Goal: Task Accomplishment & Management: Use online tool/utility

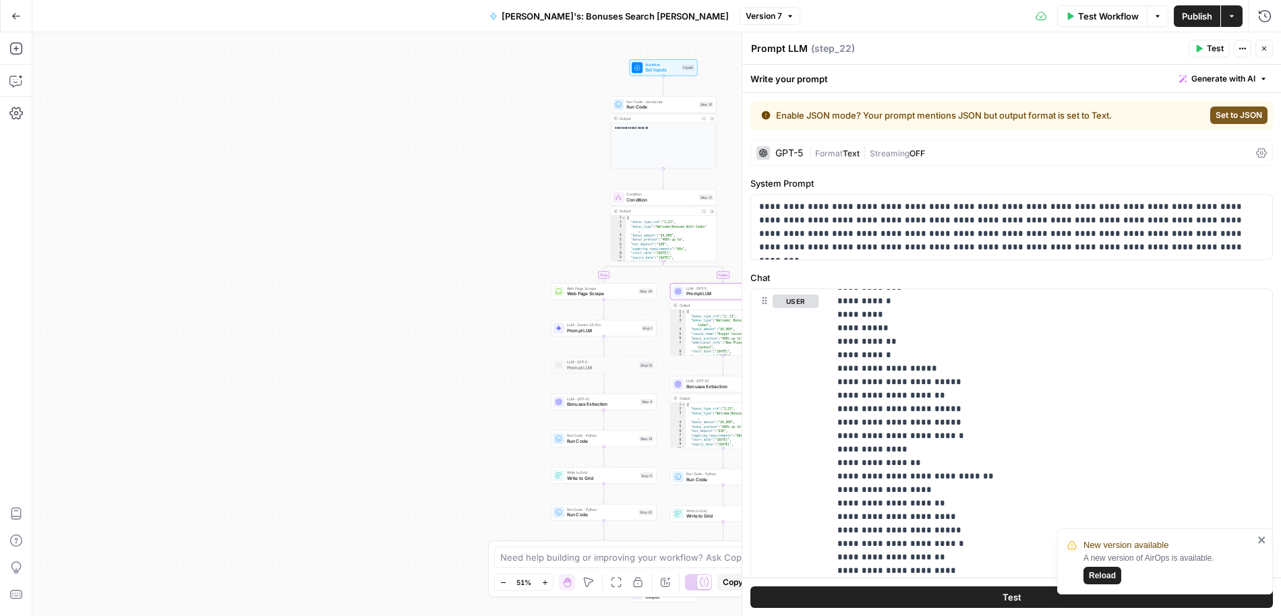
scroll to position [3641, 0]
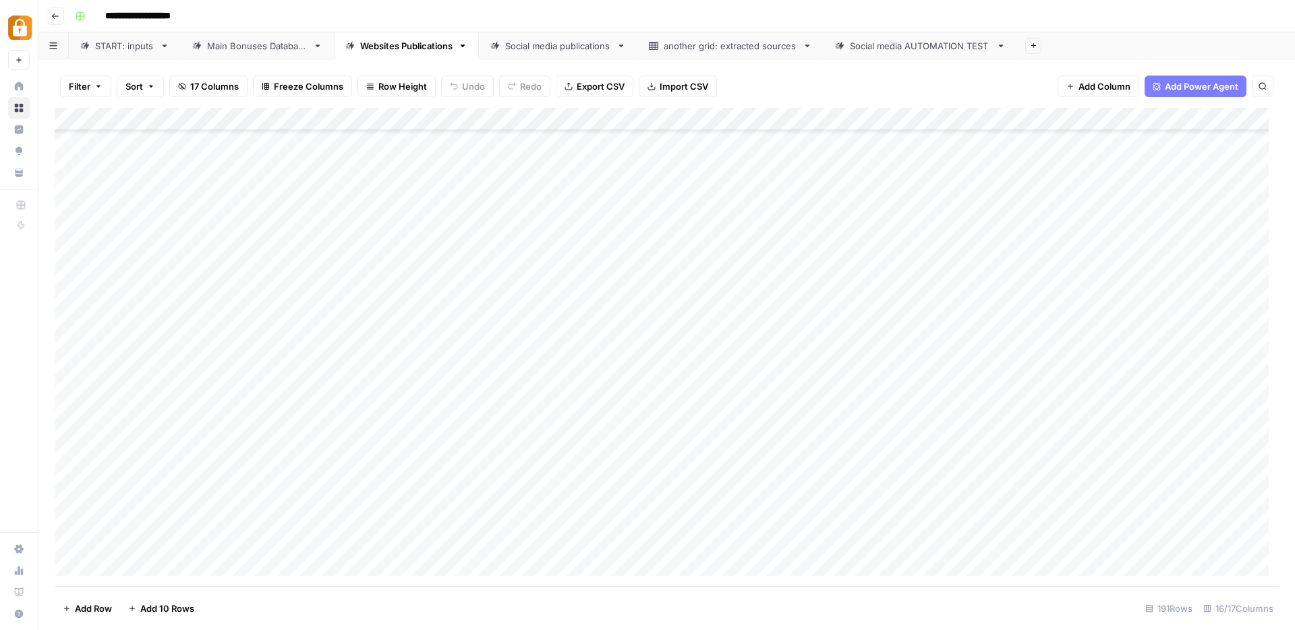
scroll to position [1439, 0]
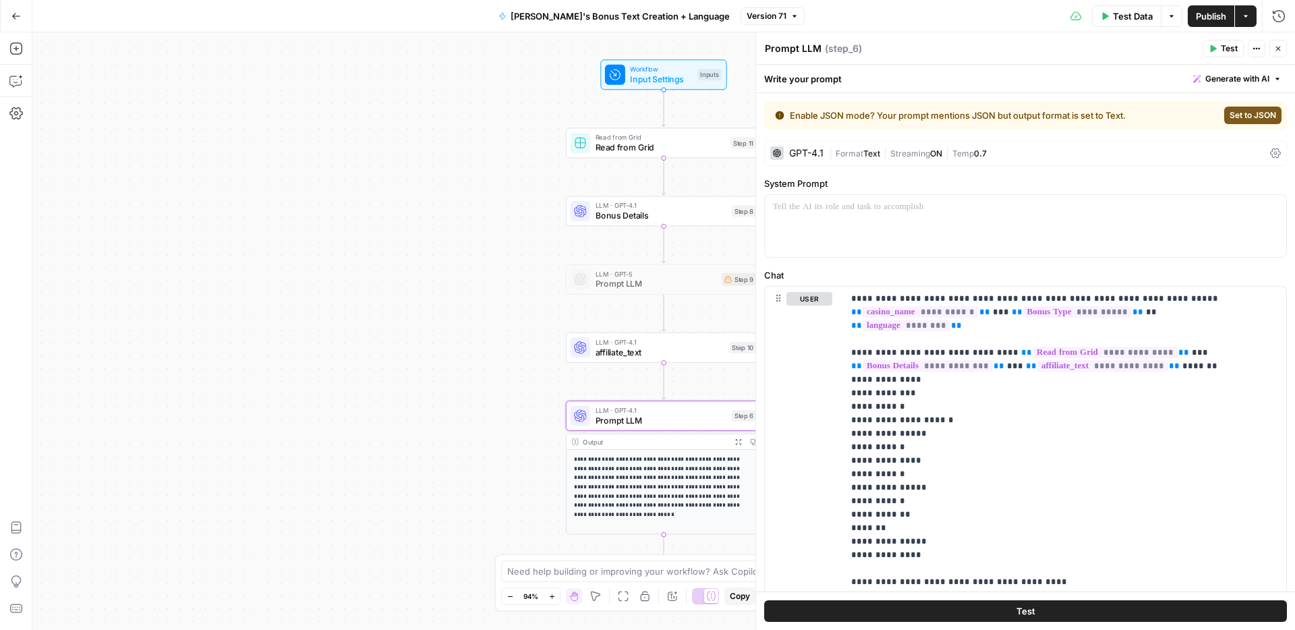
scroll to position [2360, 0]
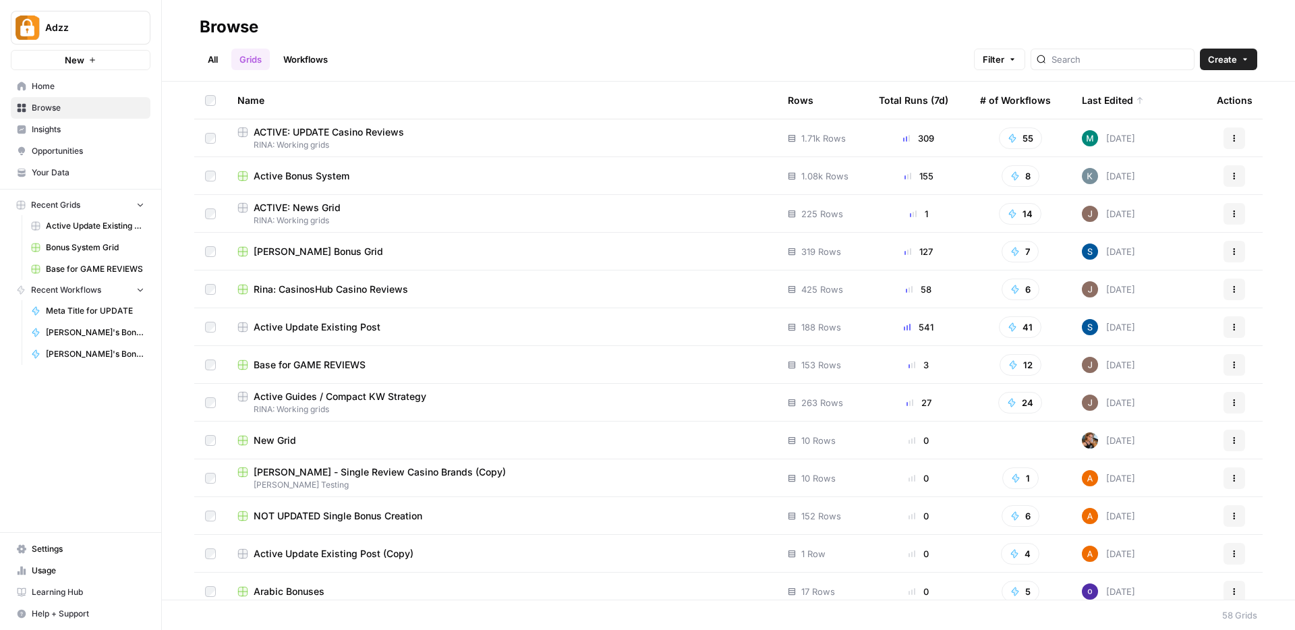
click at [365, 137] on span "ACTIVE: UPDATE Casino Reviews" at bounding box center [329, 131] width 150 height 13
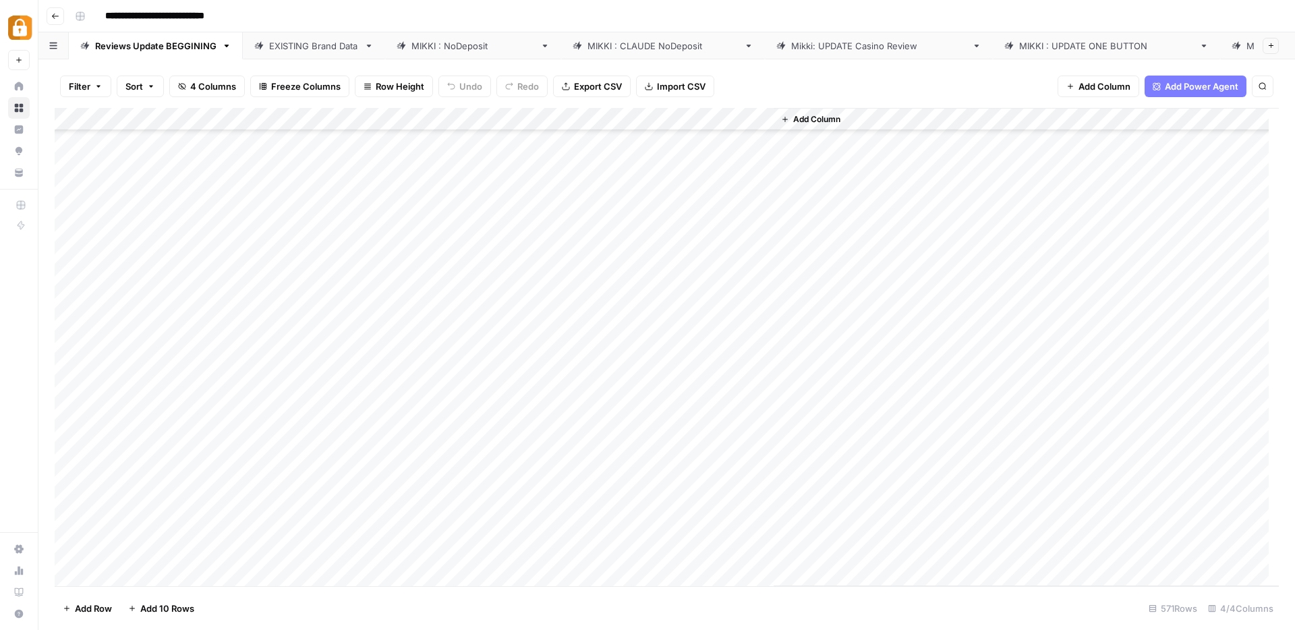
scroll to position [84, 0]
click at [465, 42] on div "[PERSON_NAME] : NoDeposit" at bounding box center [472, 45] width 123 height 13
click at [69, 206] on div "Add Column" at bounding box center [667, 347] width 1224 height 478
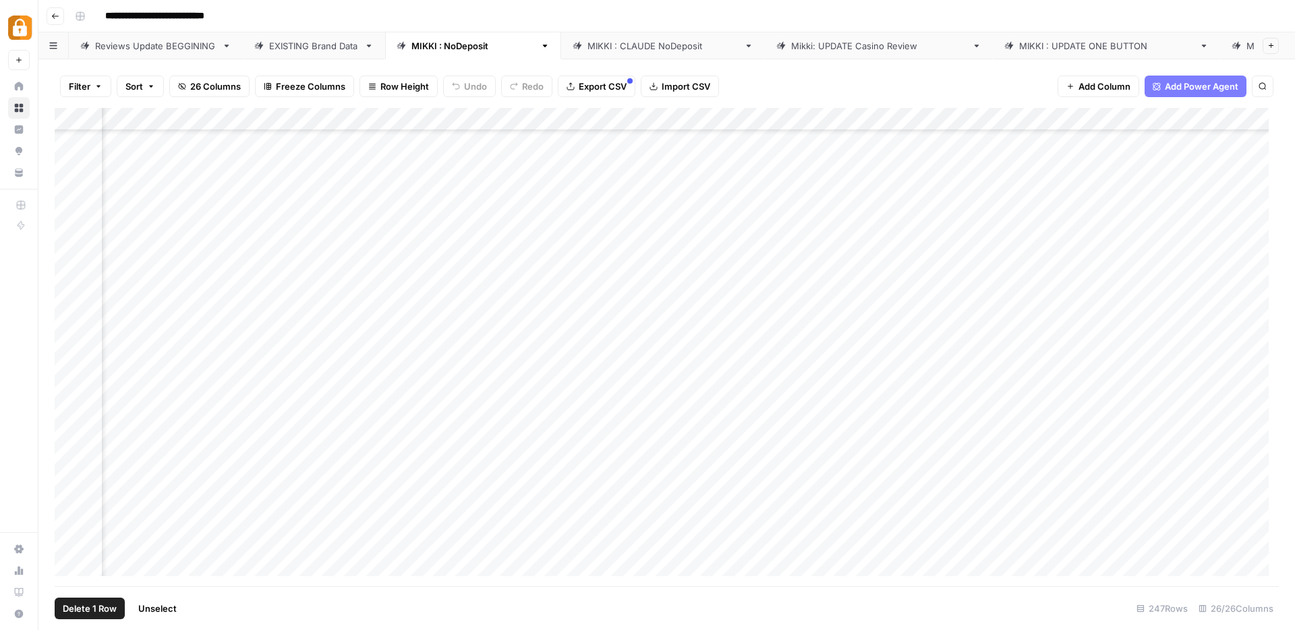
click at [467, 208] on div "Add Column" at bounding box center [667, 347] width 1224 height 478
click at [309, 45] on div "EXISTING Brand Data" at bounding box center [314, 45] width 90 height 13
click at [1261, 84] on icon "button" at bounding box center [1262, 86] width 8 height 8
type input "*"
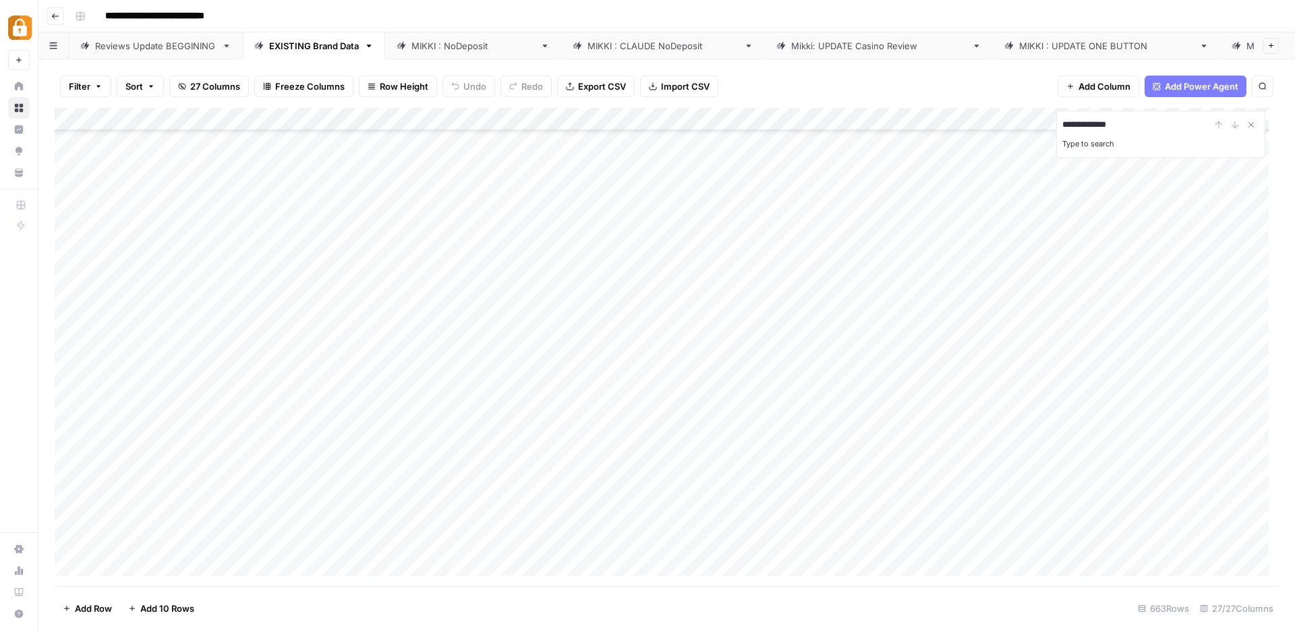
click at [376, 325] on div "Add Column" at bounding box center [667, 347] width 1224 height 478
click at [403, 328] on div "Add Column" at bounding box center [667, 347] width 1224 height 478
drag, startPoint x: 388, startPoint y: 330, endPoint x: 315, endPoint y: 332, distance: 72.8
click at [316, 332] on textarea "**********" at bounding box center [424, 329] width 216 height 19
drag, startPoint x: 1141, startPoint y: 127, endPoint x: 1054, endPoint y: 125, distance: 87.7
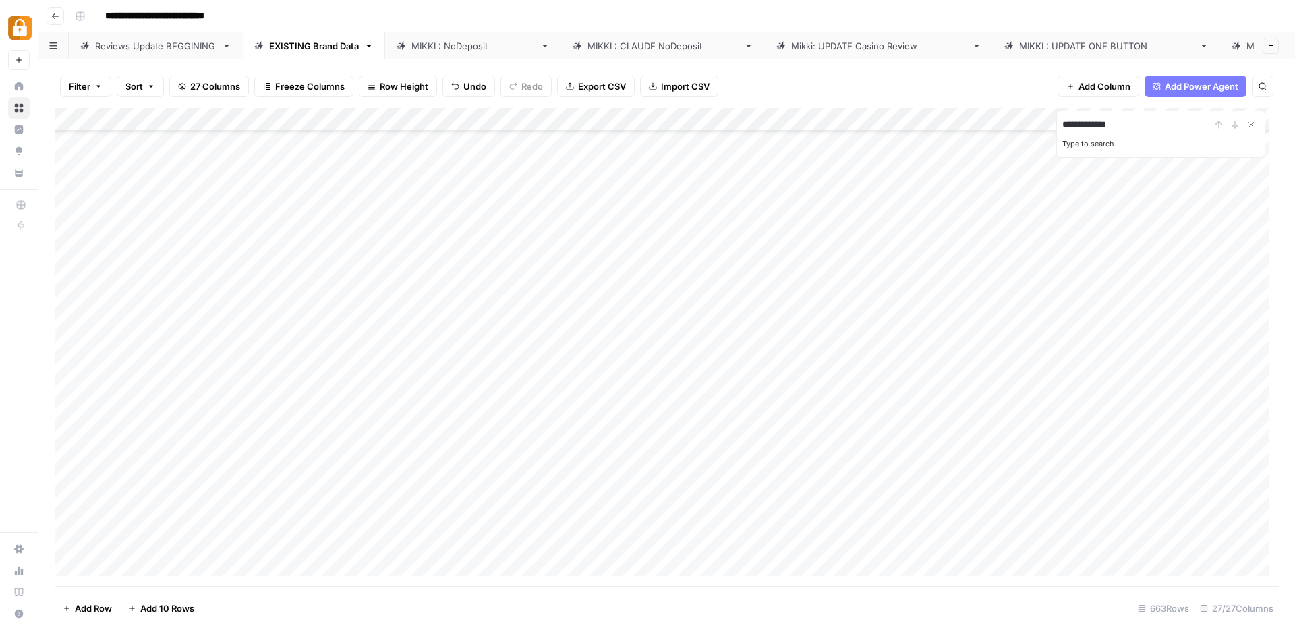
click at [1054, 125] on div "**********" at bounding box center [667, 347] width 1224 height 478
drag, startPoint x: 1094, startPoint y: 122, endPoint x: 1042, endPoint y: 129, distance: 52.4
click at [1042, 129] on div "**********" at bounding box center [667, 347] width 1224 height 478
type input "******"
click at [379, 327] on div "Add Column" at bounding box center [667, 347] width 1224 height 478
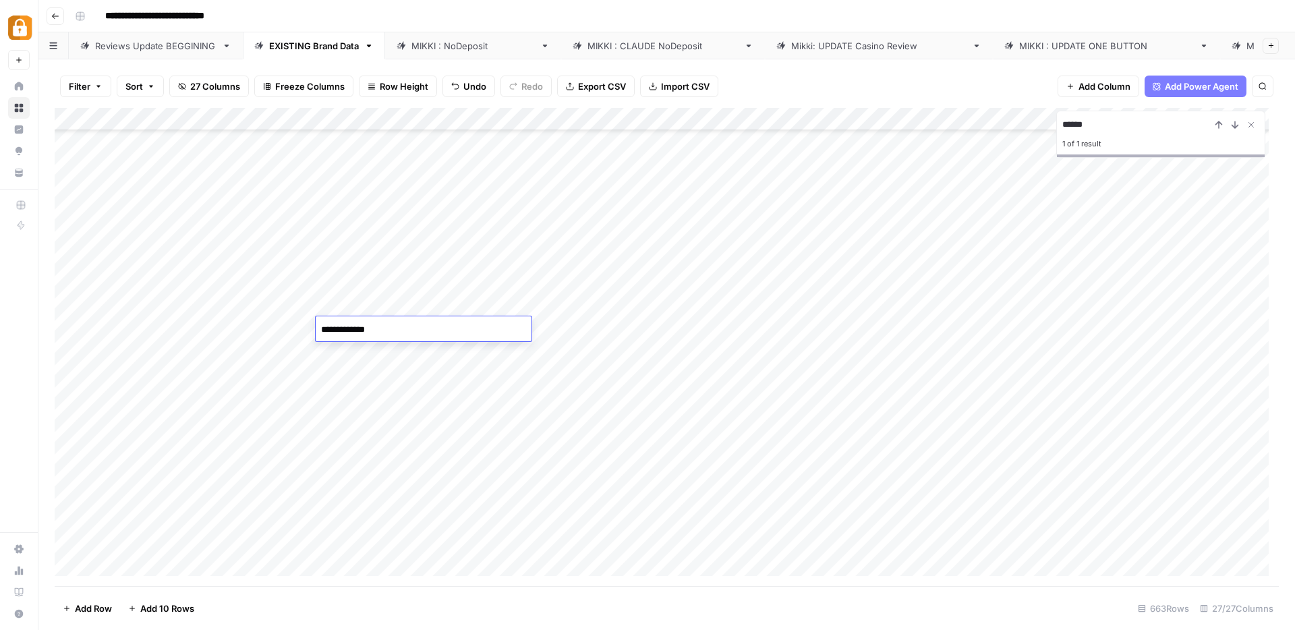
click at [323, 329] on textarea "**********" at bounding box center [424, 329] width 216 height 19
click at [632, 330] on div "Add Column" at bounding box center [667, 347] width 1224 height 478
click at [444, 44] on div "[PERSON_NAME] : NoDeposit" at bounding box center [472, 45] width 123 height 13
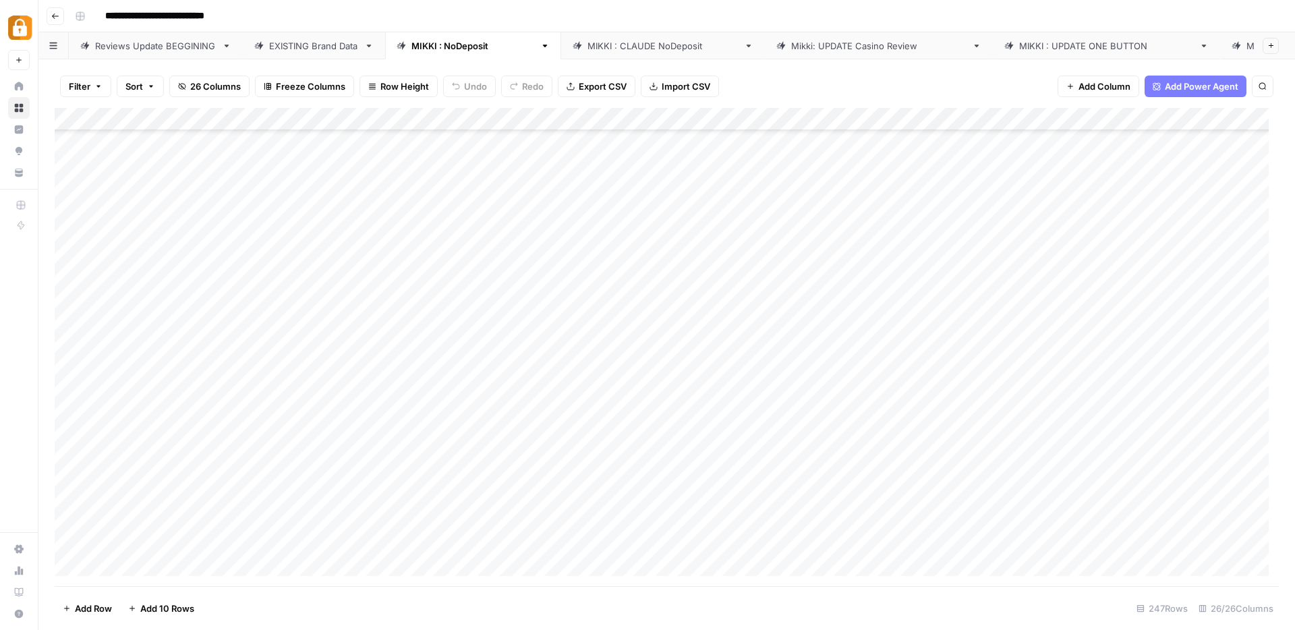
click at [491, 326] on div "Add Column" at bounding box center [667, 347] width 1224 height 478
click at [465, 324] on textarea "**********" at bounding box center [566, 327] width 216 height 19
click at [889, 322] on div "Add Column" at bounding box center [667, 347] width 1224 height 478
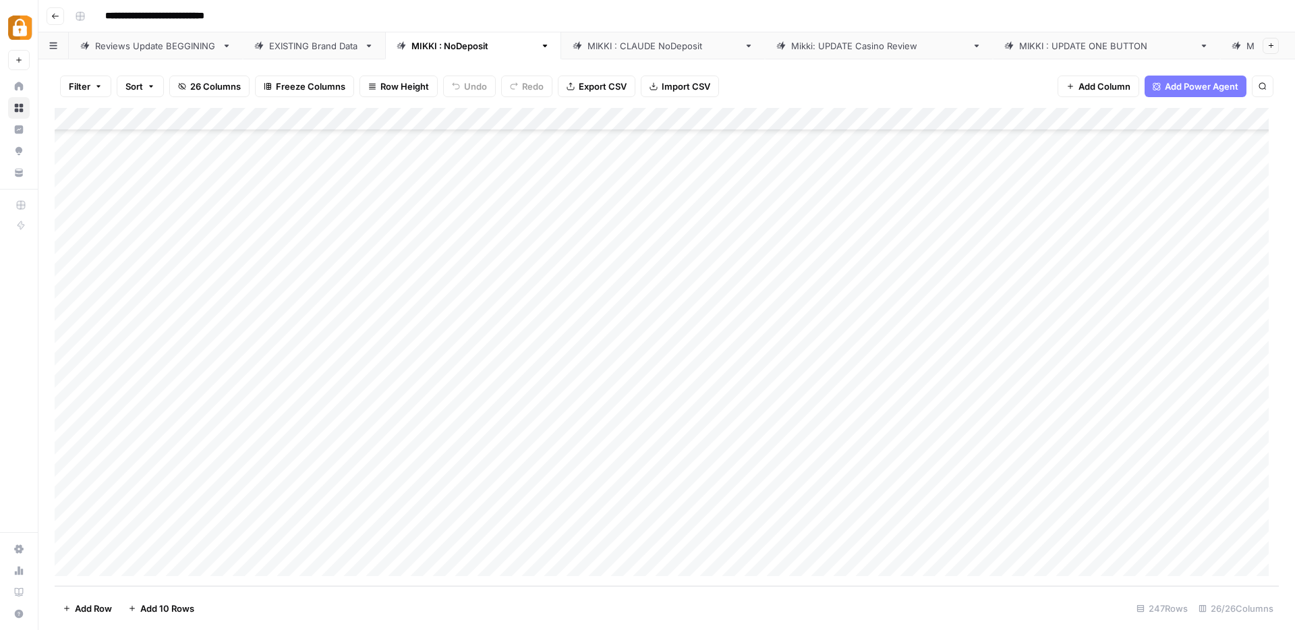
click at [71, 497] on div "Add Column" at bounding box center [667, 347] width 1224 height 478
click at [1040, 496] on div "Add Column" at bounding box center [667, 347] width 1224 height 478
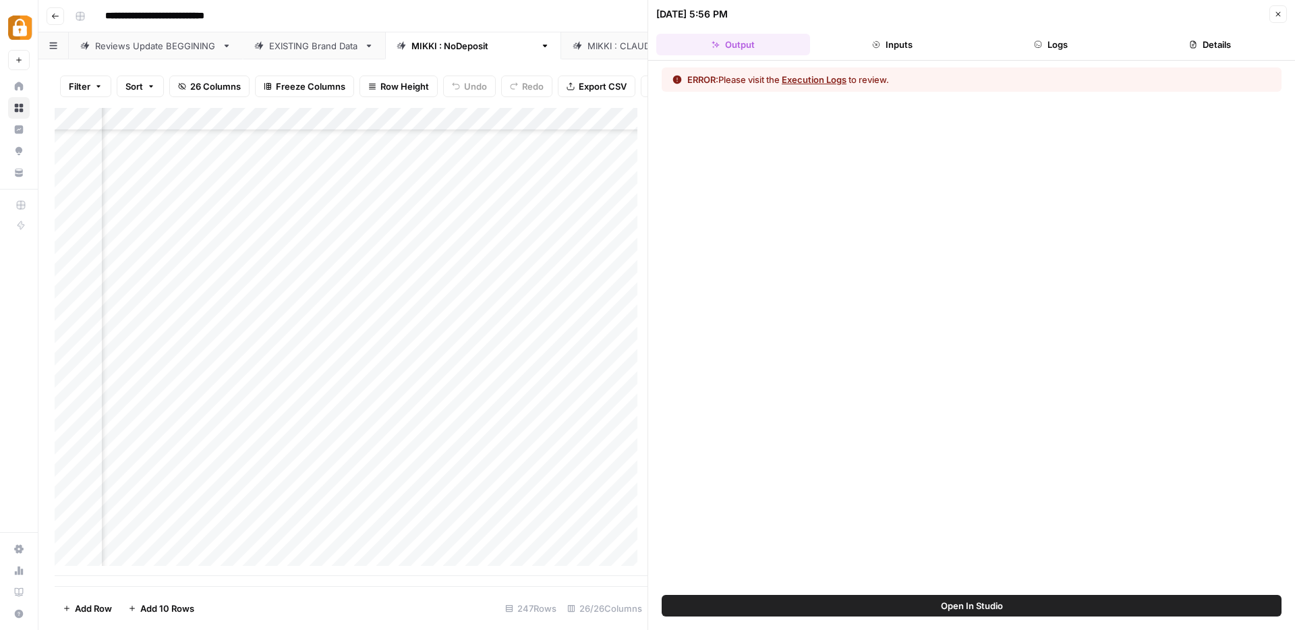
click at [1058, 41] on button "Logs" at bounding box center [1051, 45] width 154 height 22
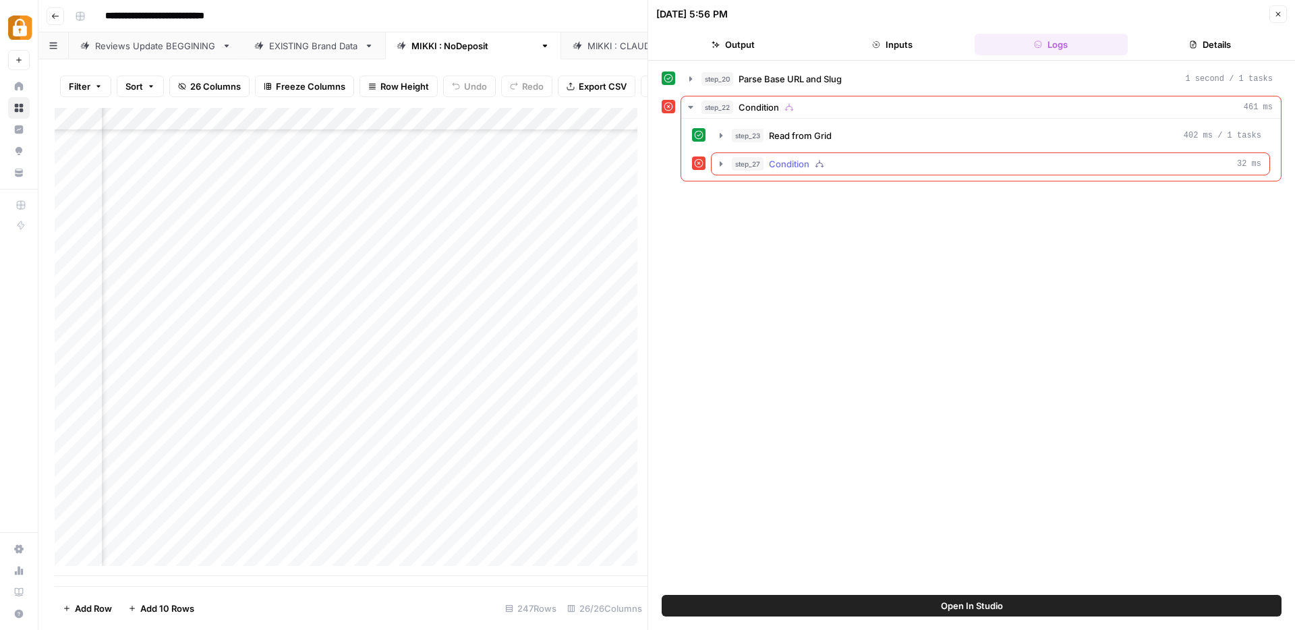
click at [720, 165] on icon "button" at bounding box center [720, 163] width 3 height 5
click at [752, 191] on icon "button" at bounding box center [751, 191] width 3 height 5
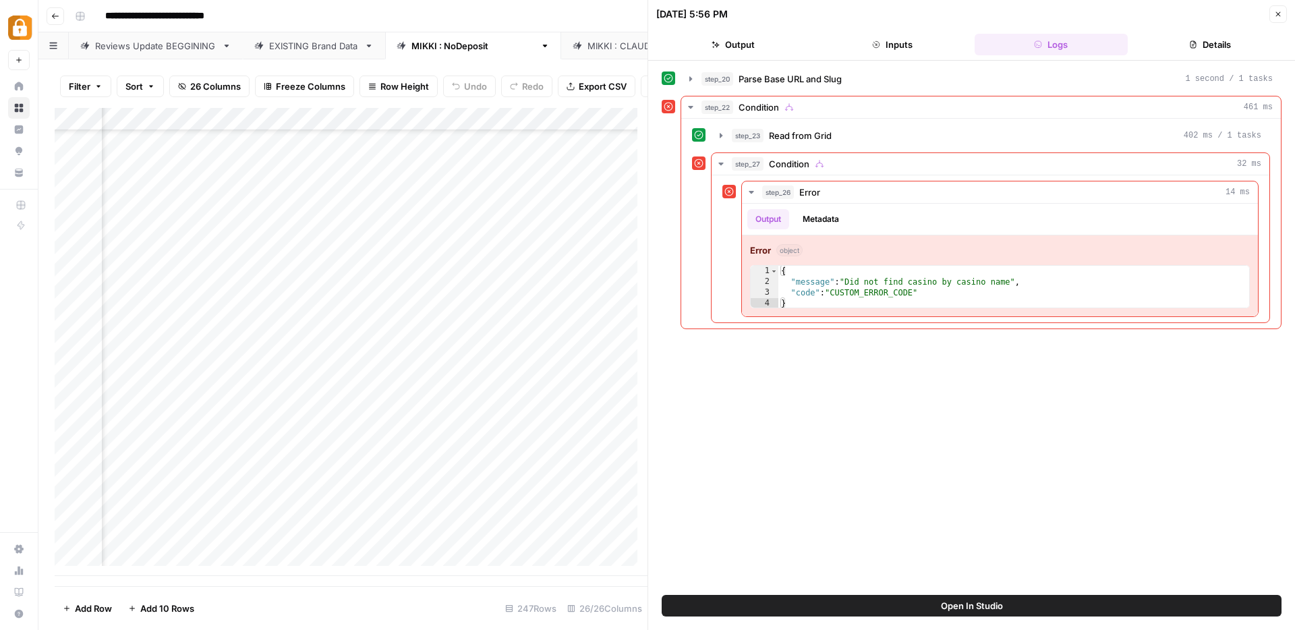
click at [1284, 15] on button "Close" at bounding box center [1278, 14] width 18 height 18
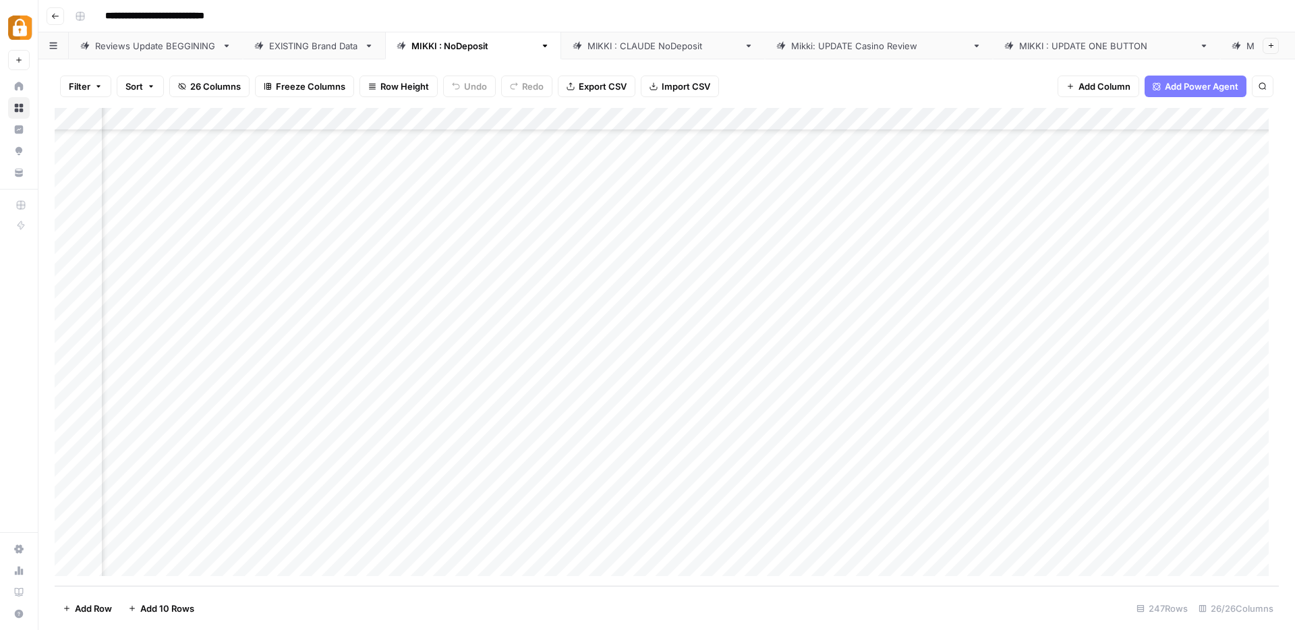
scroll to position [5239, 109]
click at [409, 493] on div "Add Column" at bounding box center [667, 347] width 1224 height 478
click at [334, 42] on div "EXISTING Brand Data" at bounding box center [314, 45] width 90 height 13
click at [384, 540] on div "Add Column" at bounding box center [667, 347] width 1224 height 478
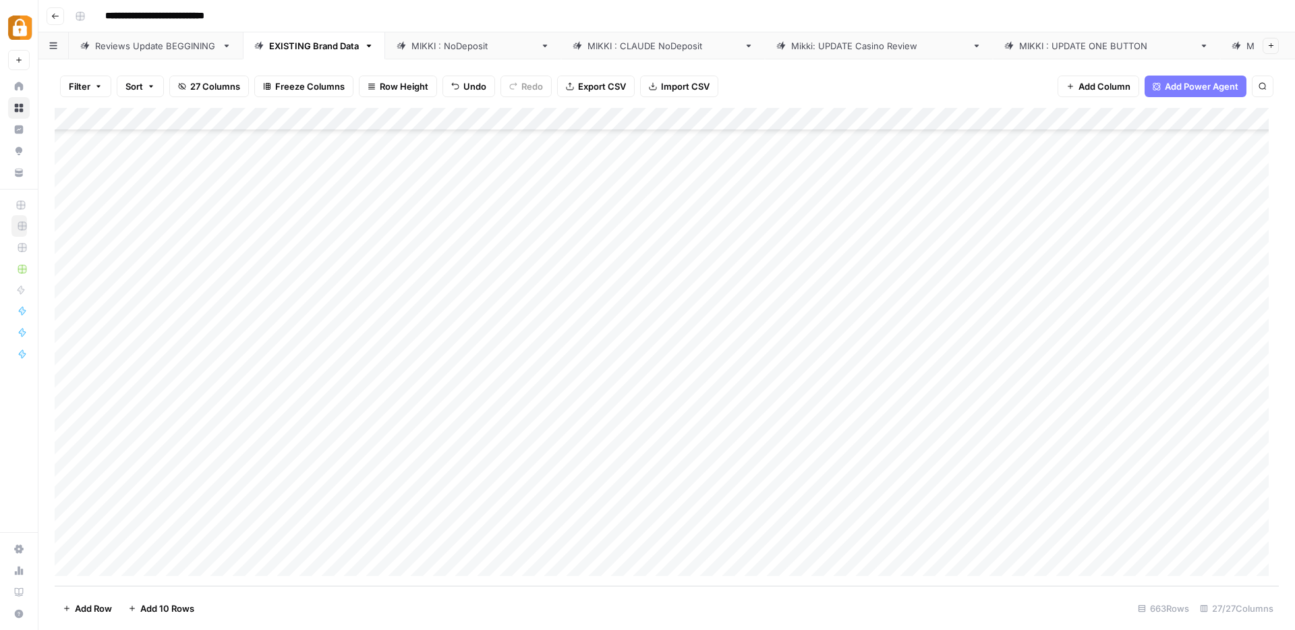
click at [451, 40] on div "[PERSON_NAME] : NoDeposit" at bounding box center [472, 45] width 123 height 13
click at [68, 190] on div "Add Column" at bounding box center [667, 347] width 1224 height 478
click at [402, 120] on div "Add Column" at bounding box center [667, 347] width 1224 height 478
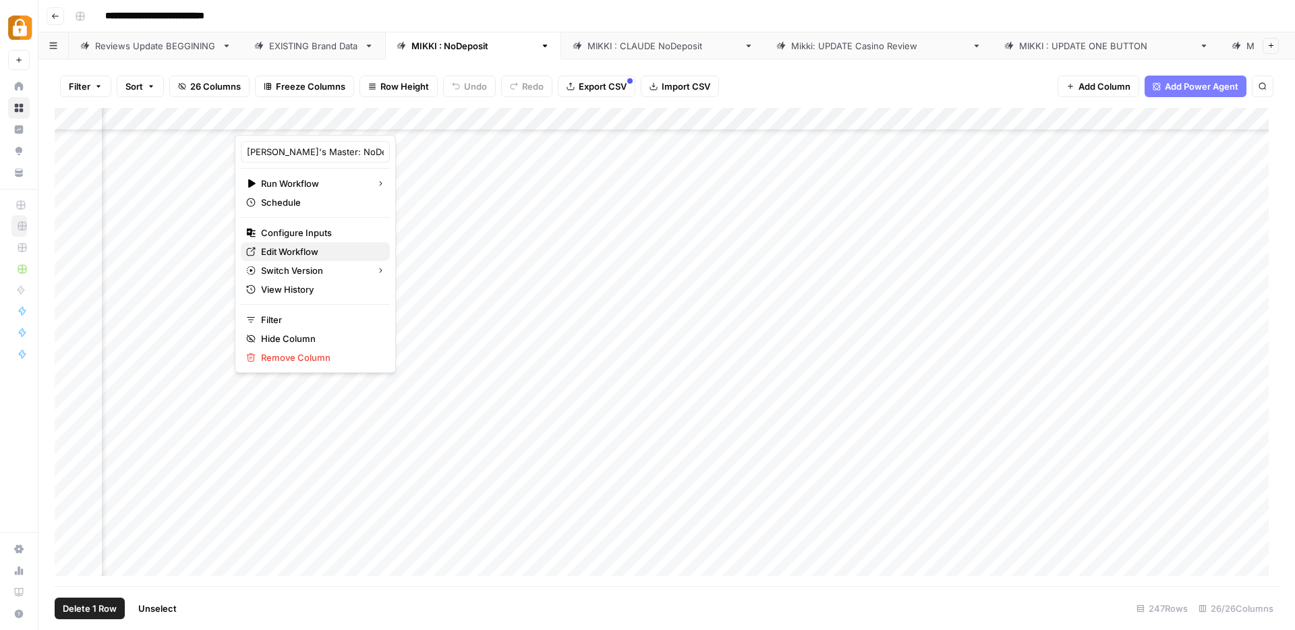
click at [291, 250] on span "Edit Workflow" at bounding box center [320, 251] width 118 height 13
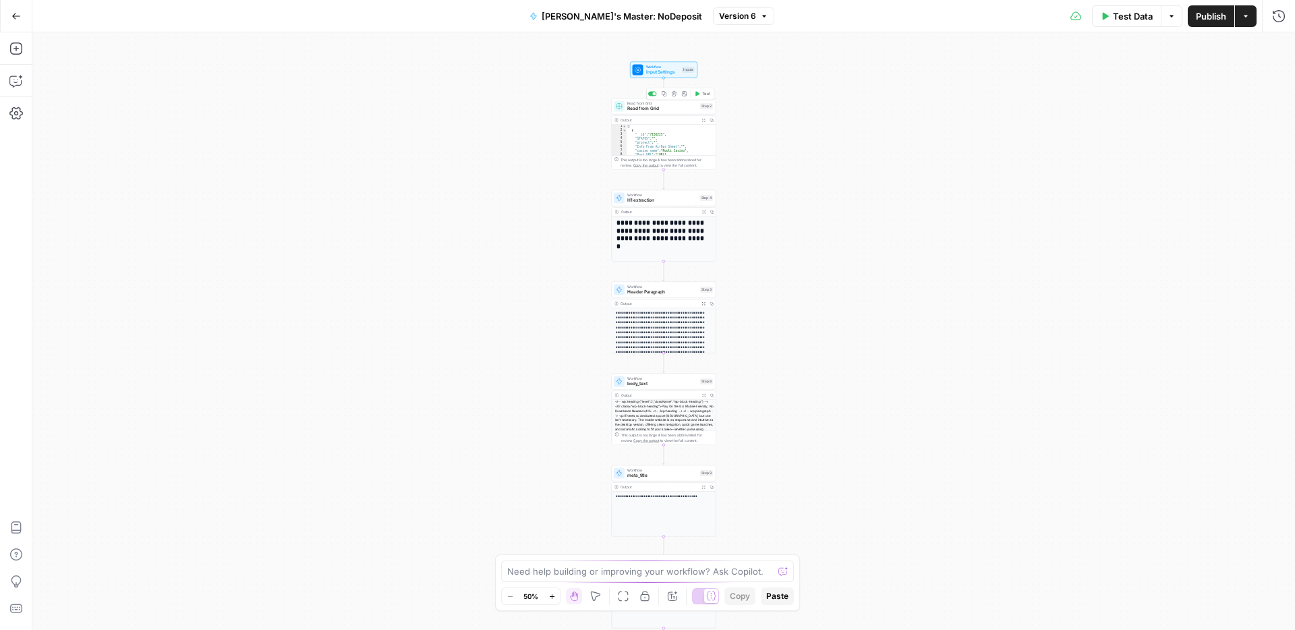
click at [634, 108] on span "Read from Grid" at bounding box center [662, 108] width 70 height 7
type input "[PERSON_NAME] : NoDeposit"
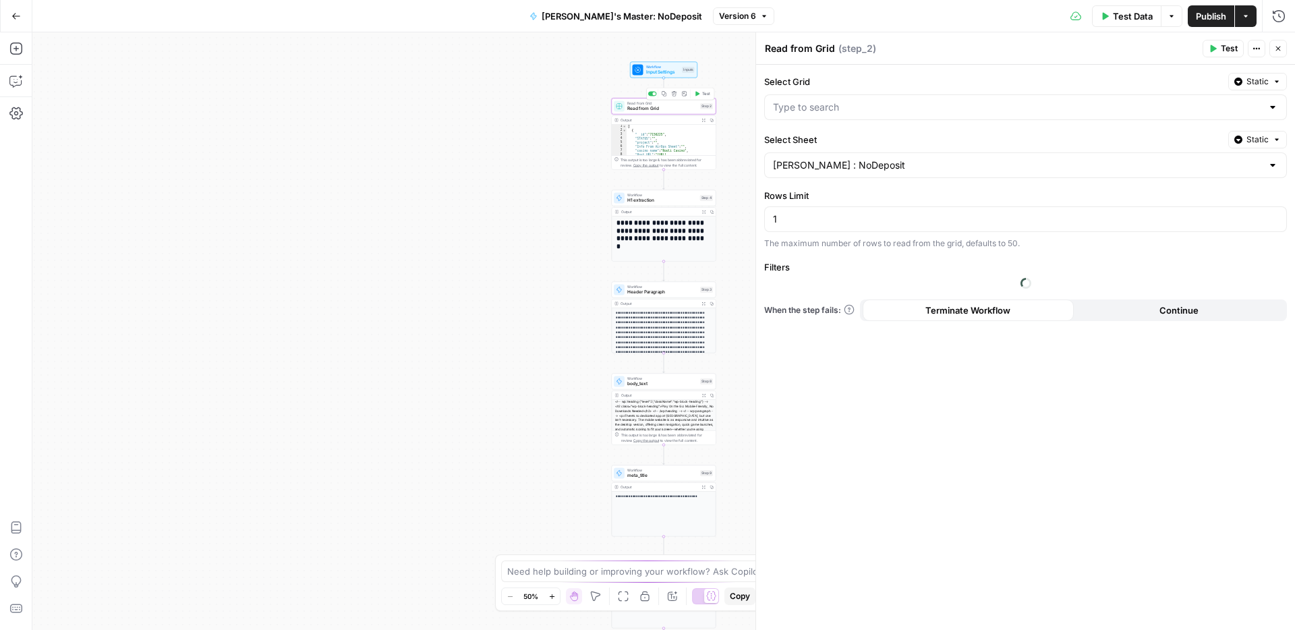
type input "ACTIVE: UPDATE Casino Reviews"
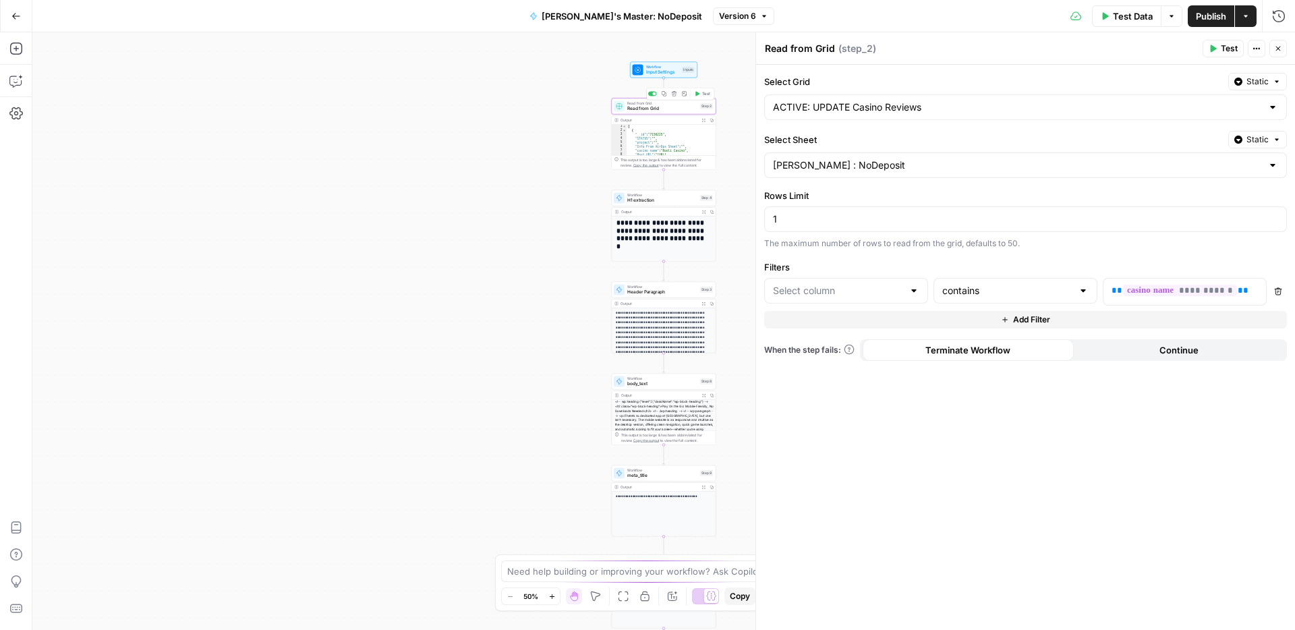
type input "Full Review"
click at [1277, 46] on icon "button" at bounding box center [1278, 48] width 8 height 8
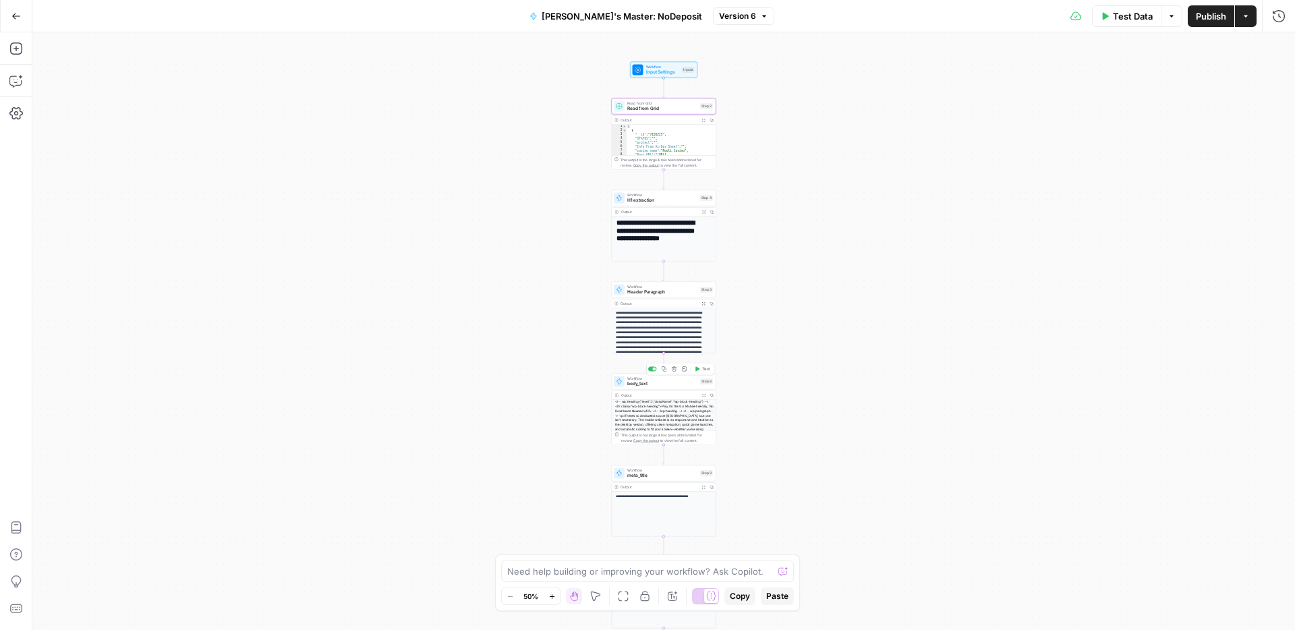
click at [624, 388] on div "Workflow body_text Step 8 Copy step Delete step Add Note Test" at bounding box center [664, 381] width 105 height 16
type input "Body Text starting from H2"
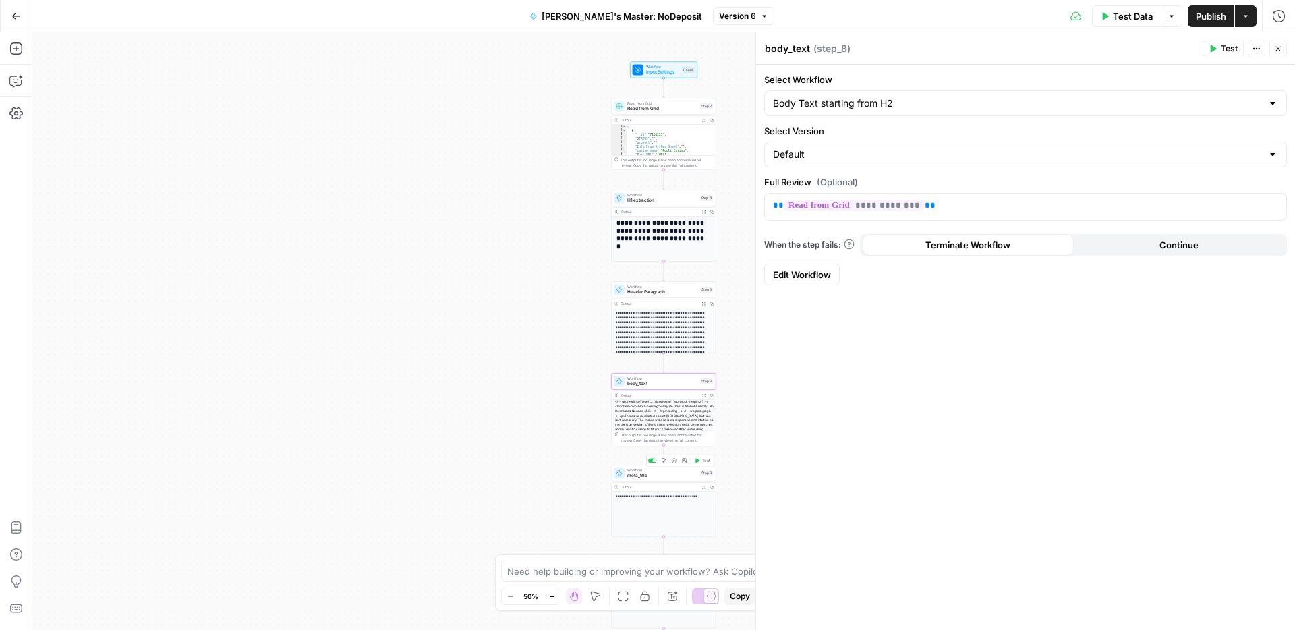
click at [641, 476] on span "meta_title" at bounding box center [662, 475] width 70 height 7
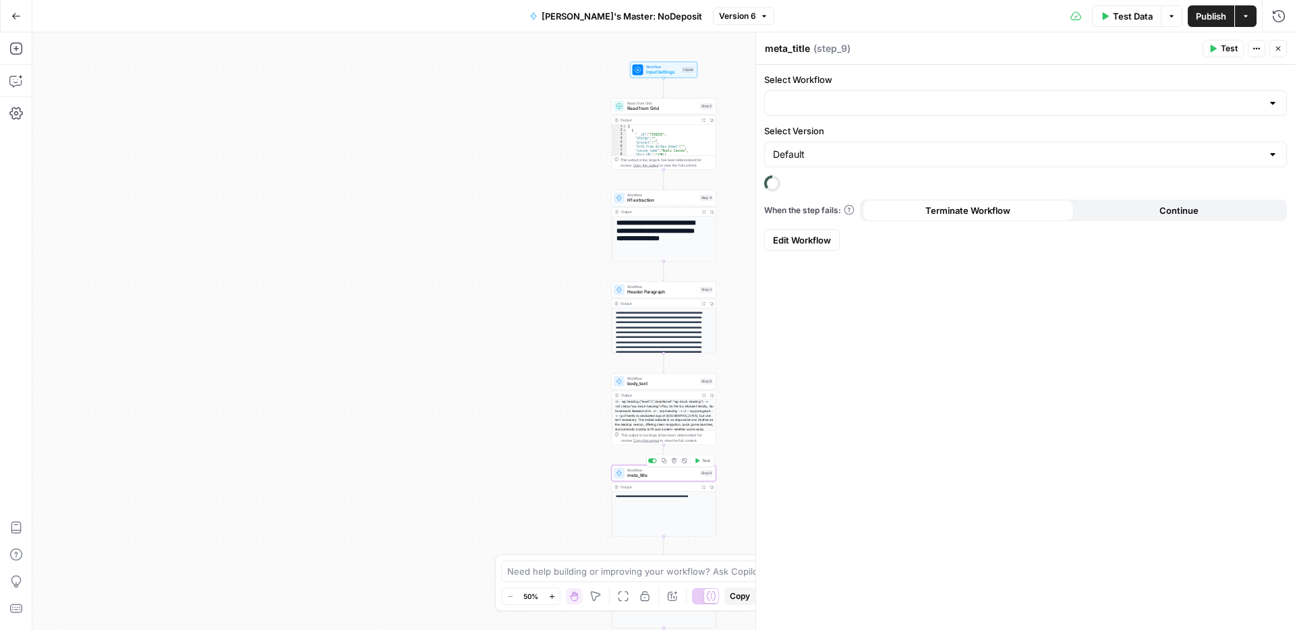
type input "Meta Title For Casino Reviews"
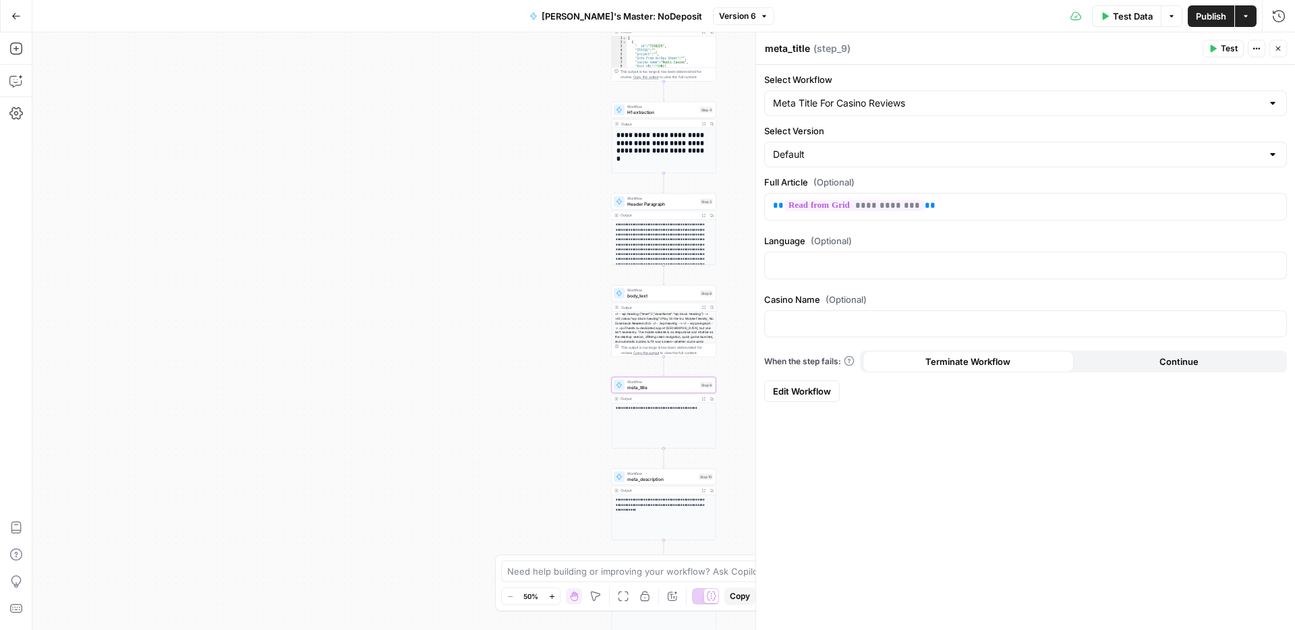
click at [641, 480] on span "meta_description" at bounding box center [661, 478] width 69 height 7
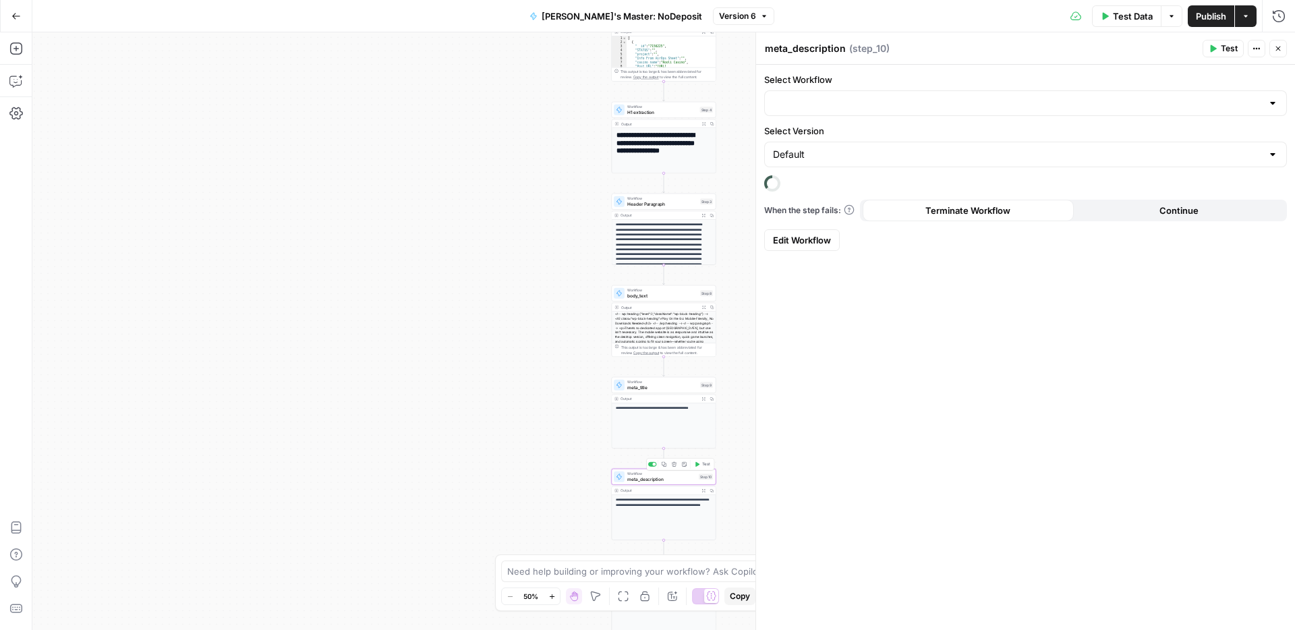
type input "Meta Description For Casino Reviews"
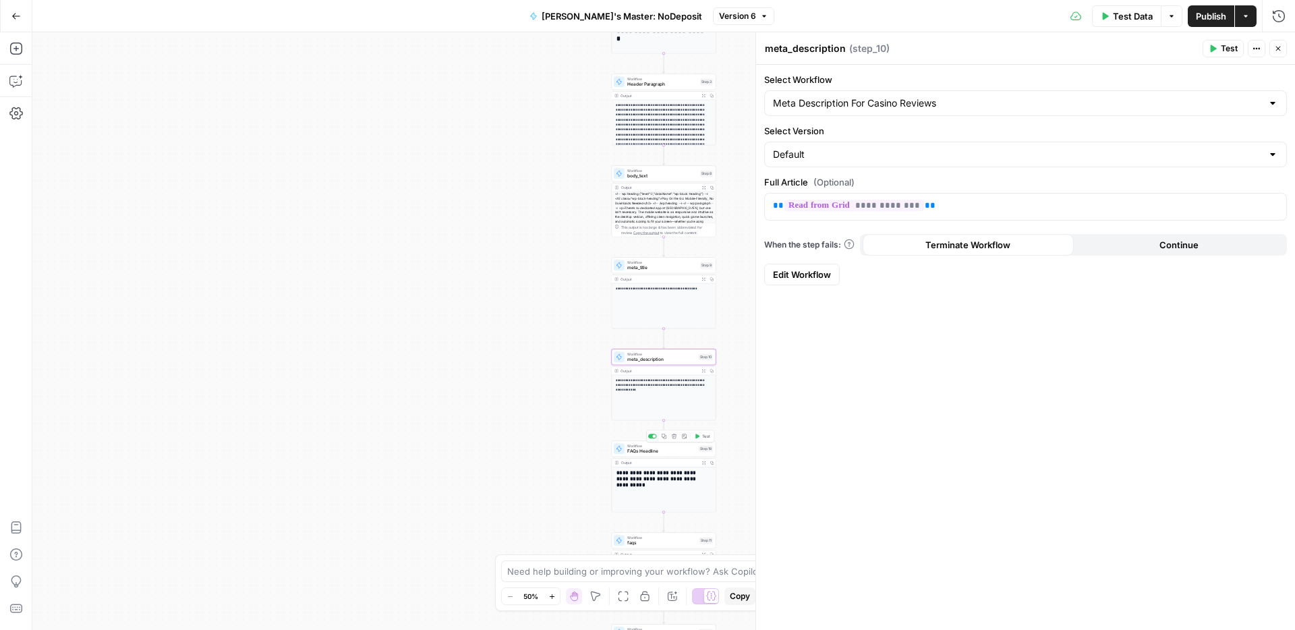
click at [653, 450] on span "FAQs Headline" at bounding box center [661, 451] width 69 height 7
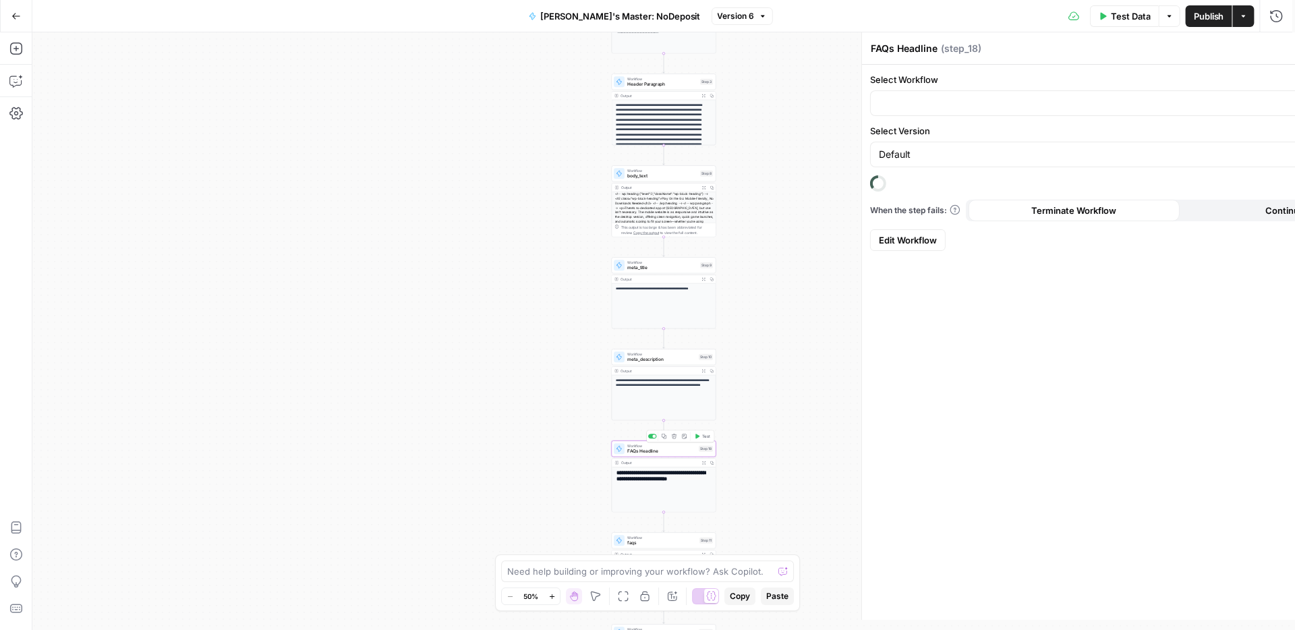
type input "FAQ headline creation"
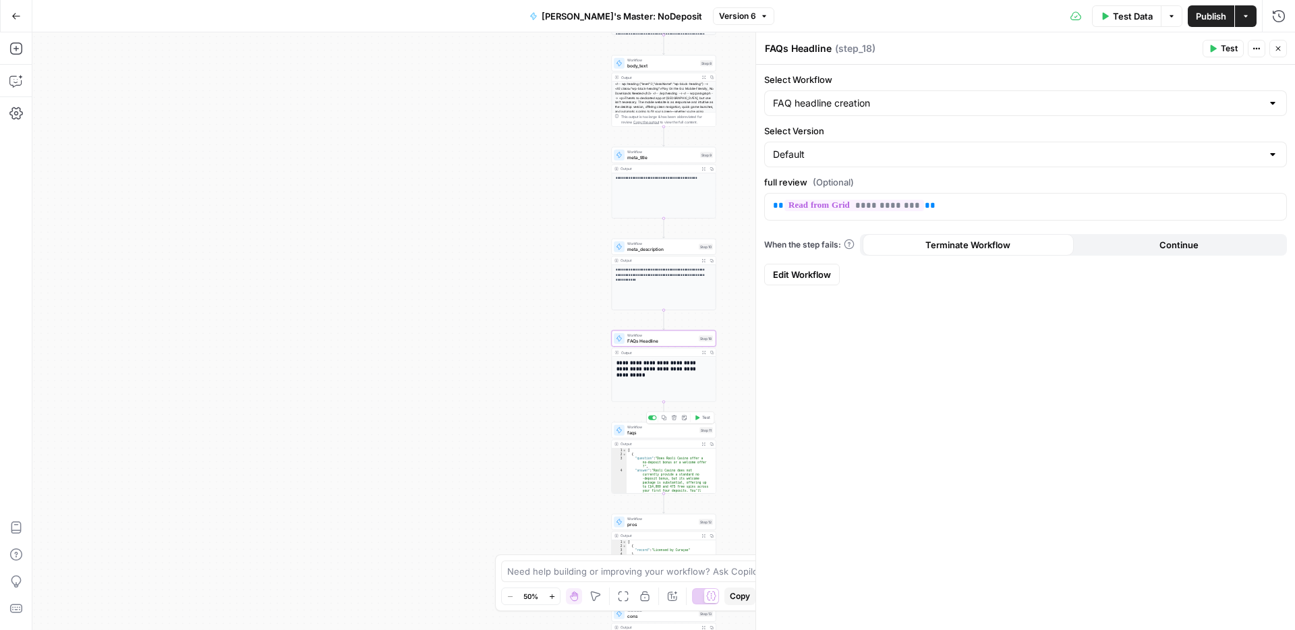
click at [648, 433] on span "faqs" at bounding box center [661, 432] width 69 height 7
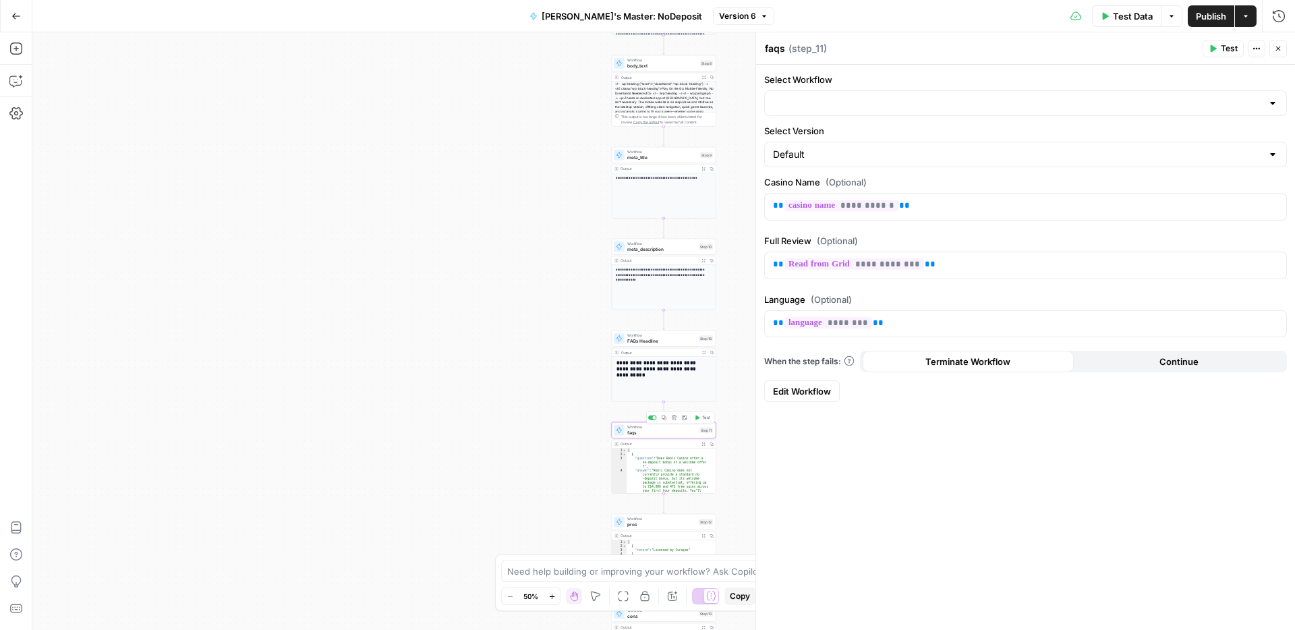
type input "FAQs for Casino Review NoDeposit"
